Goal: Obtain resource: Download file/media

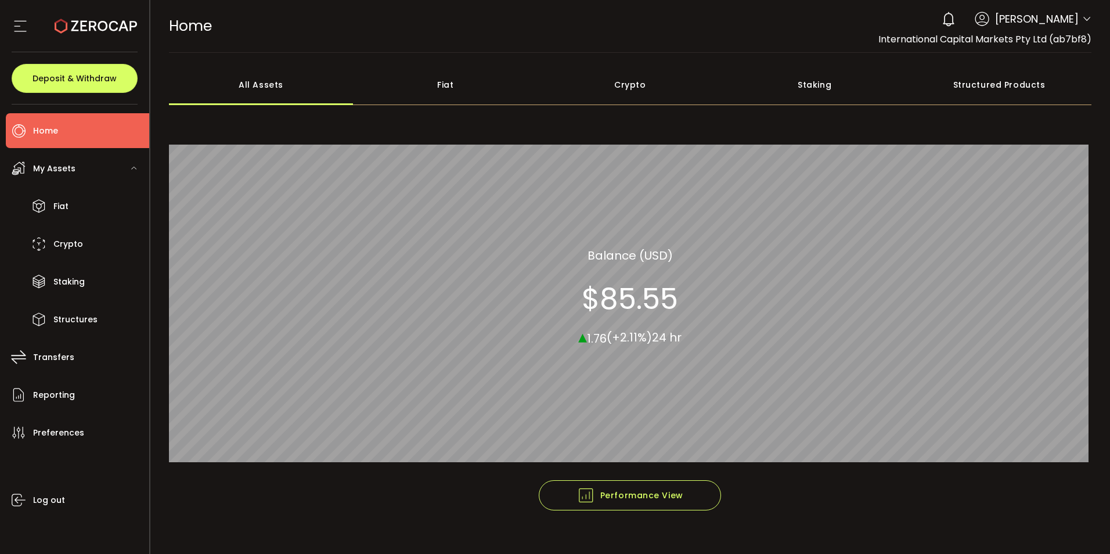
click at [1075, 12] on div "0 Cristal Quinal Account International Capital Markets Pty Ltd (ab7bf8) Raw Tra…" at bounding box center [1014, 19] width 156 height 26
click at [1082, 21] on icon at bounding box center [1086, 19] width 9 height 9
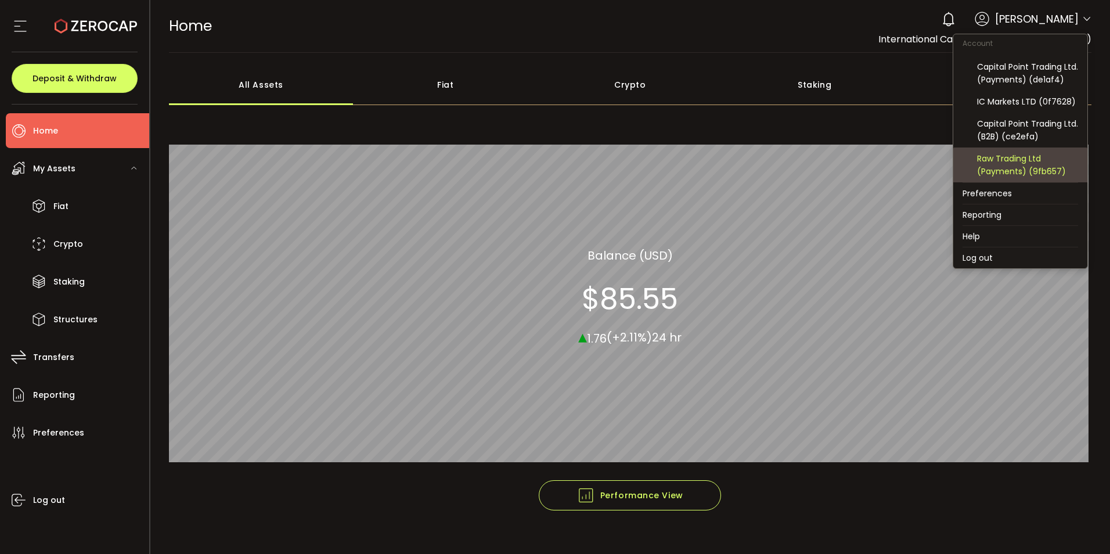
scroll to position [124, 0]
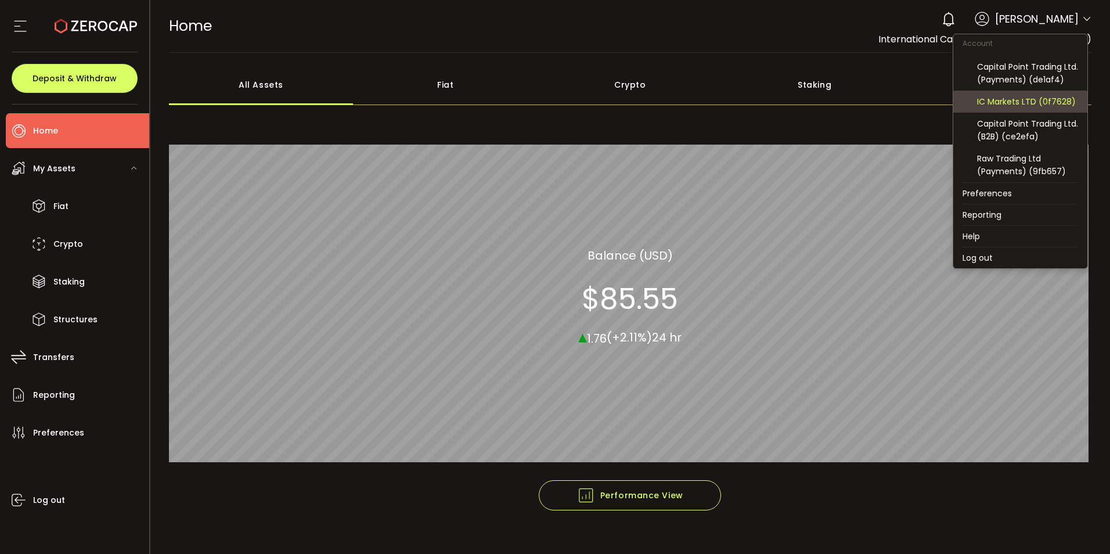
click at [1037, 106] on div "IC Markets LTD (0f7628)" at bounding box center [1027, 101] width 101 height 13
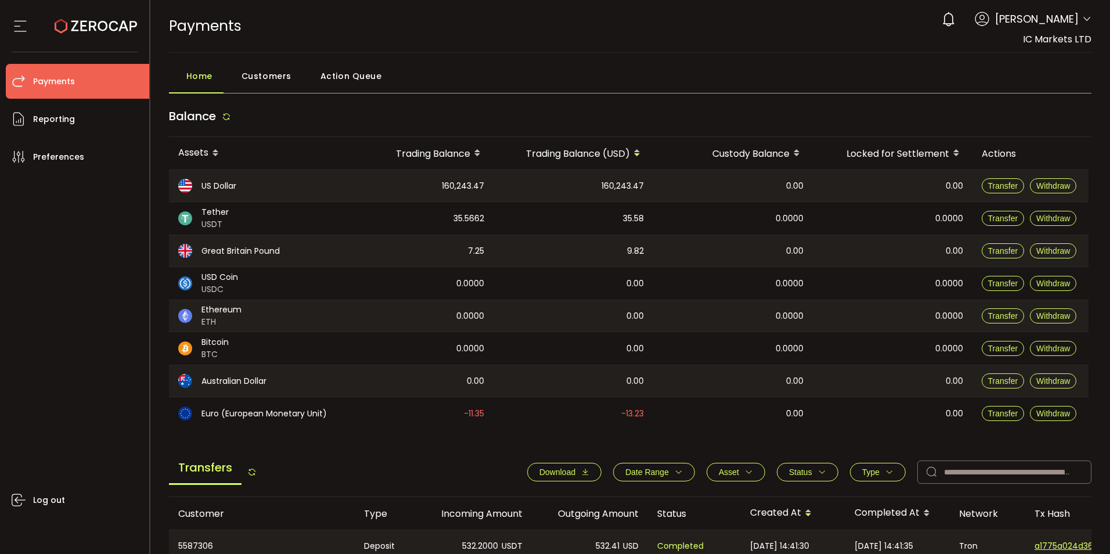
click at [547, 474] on span "Download" at bounding box center [557, 471] width 36 height 9
